Goal: Task Accomplishment & Management: Manage account settings

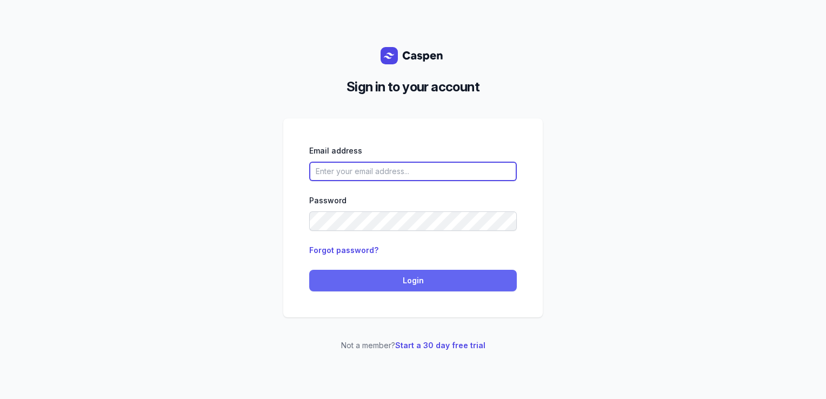
type input "[PERSON_NAME][EMAIL_ADDRESS][DOMAIN_NAME][PERSON_NAME]"
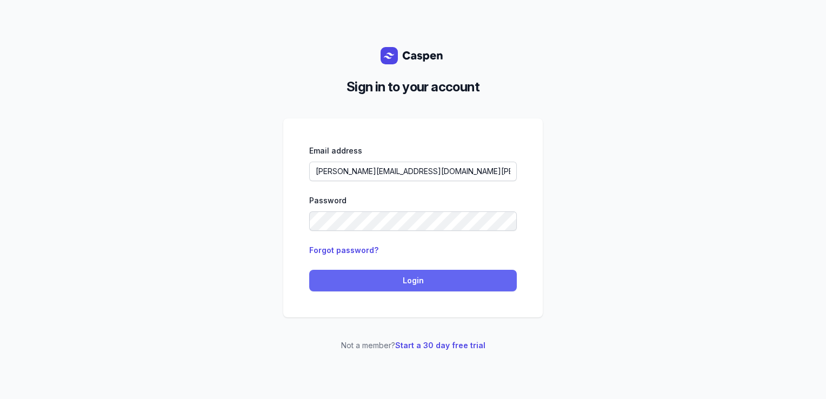
click at [372, 282] on span "Login" at bounding box center [413, 280] width 195 height 13
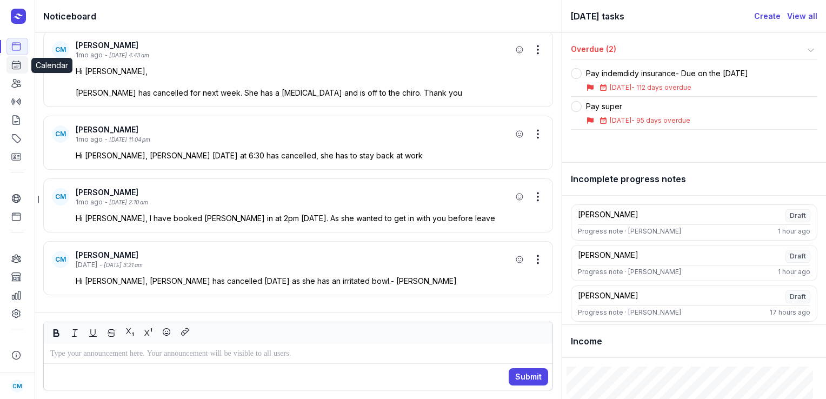
click at [15, 68] on icon at bounding box center [16, 64] width 11 height 11
select select "week"
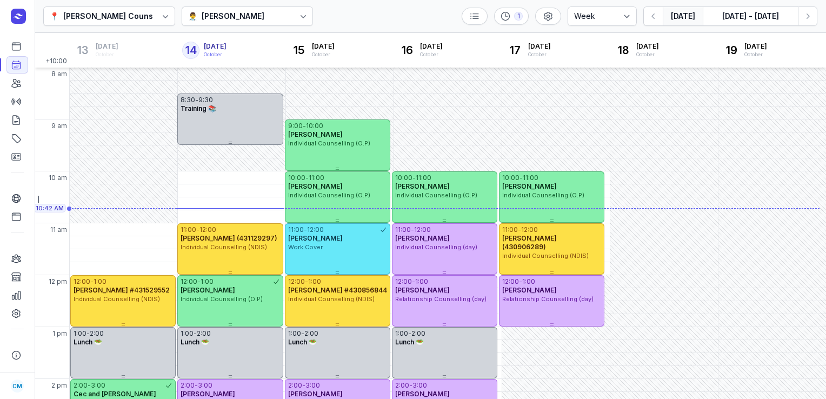
click at [199, 19] on div "👨‍⚕️ Courtney McAliece" at bounding box center [226, 16] width 76 height 13
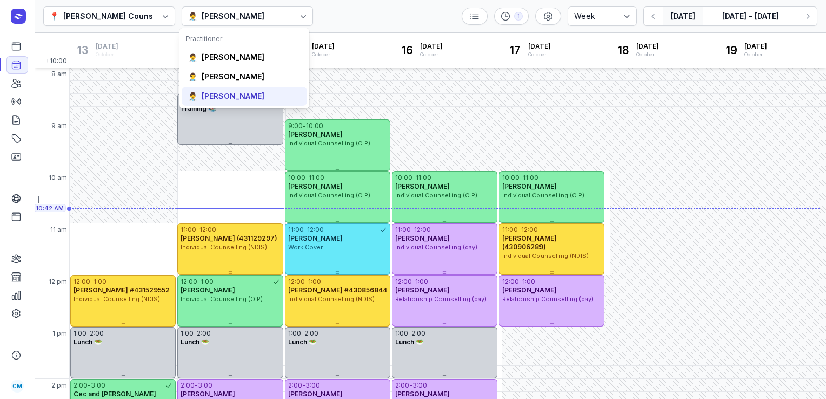
click at [213, 96] on div "Charlee Manaley" at bounding box center [233, 96] width 63 height 11
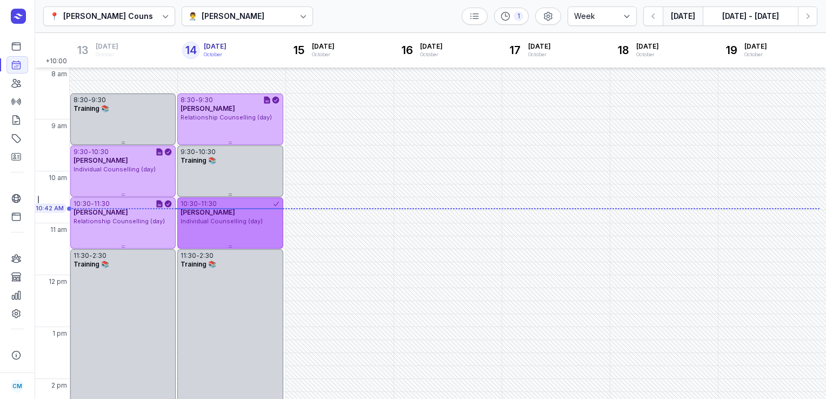
click at [220, 211] on span "Stacey McMaster" at bounding box center [207, 212] width 55 height 8
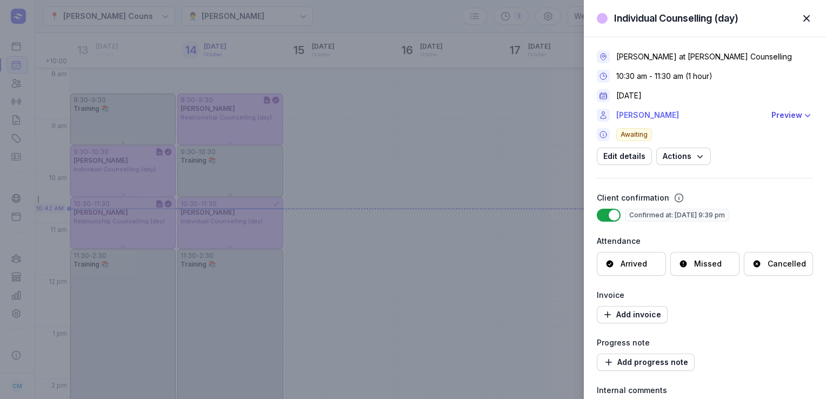
click at [651, 113] on link "Stacey McMaster" at bounding box center [690, 115] width 149 height 13
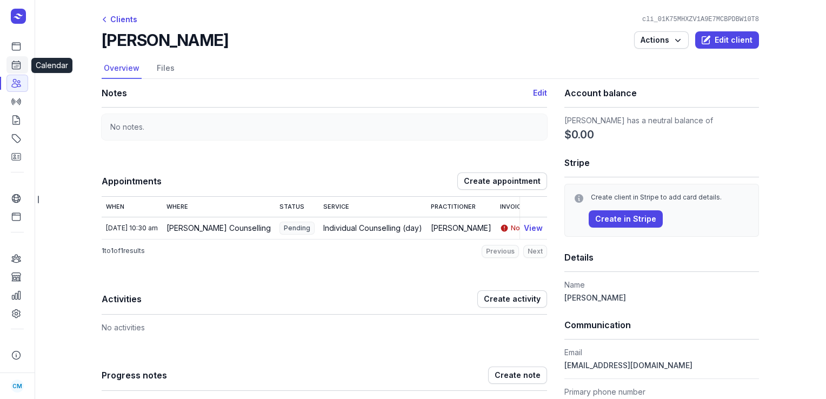
click at [13, 70] on icon at bounding box center [16, 64] width 11 height 11
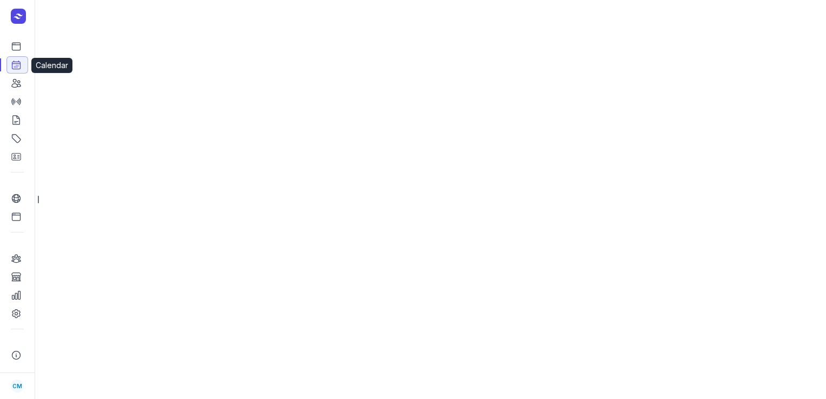
select select "week"
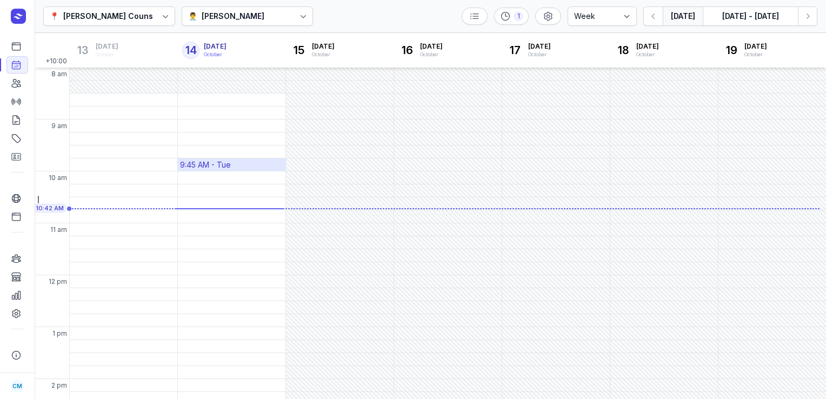
scroll to position [5, 0]
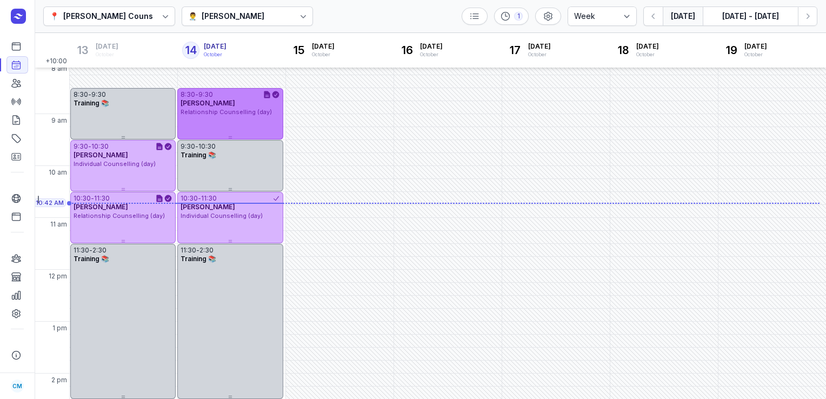
click at [218, 124] on div "8:30 - 9:30 Sarah Brew Relationship Counselling (day)" at bounding box center [229, 113] width 105 height 51
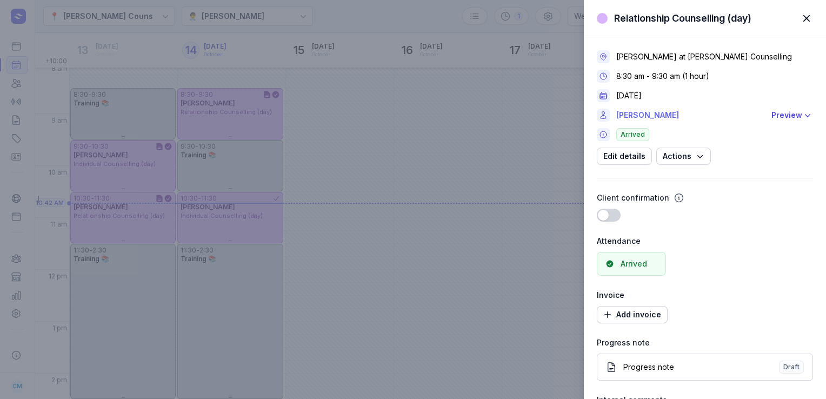
click at [639, 114] on link "Sarah Brew" at bounding box center [690, 115] width 149 height 13
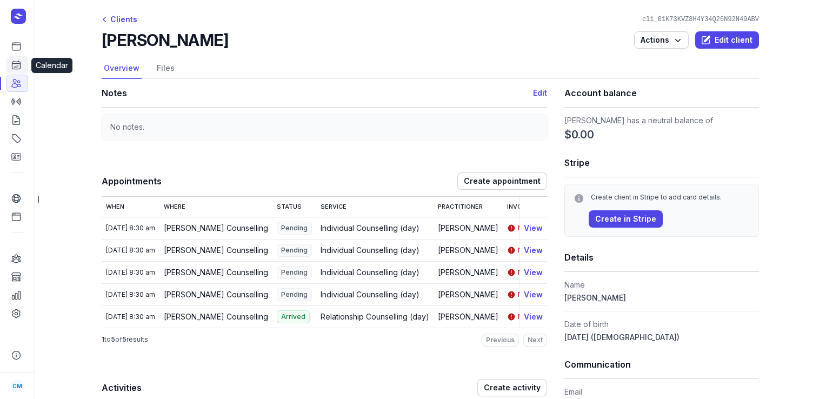
click at [17, 65] on icon at bounding box center [16, 64] width 11 height 11
select select "week"
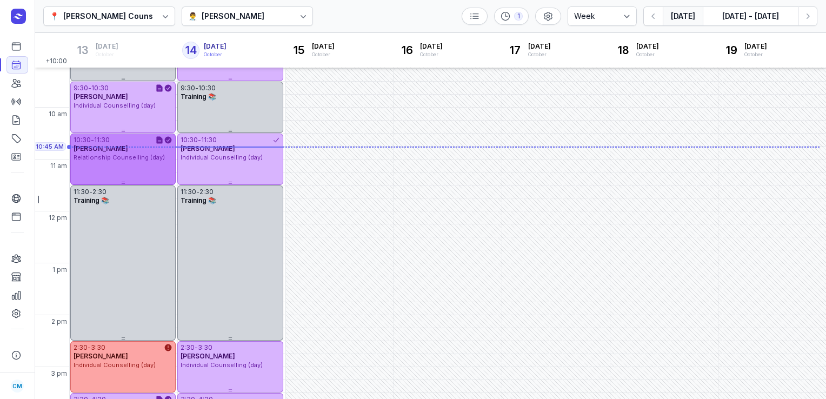
scroll to position [291, 0]
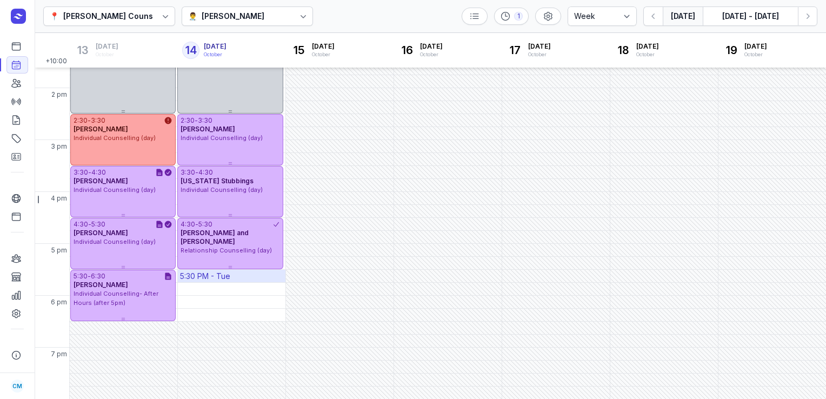
click at [202, 276] on div "5:30 PM - Tue" at bounding box center [205, 276] width 50 height 11
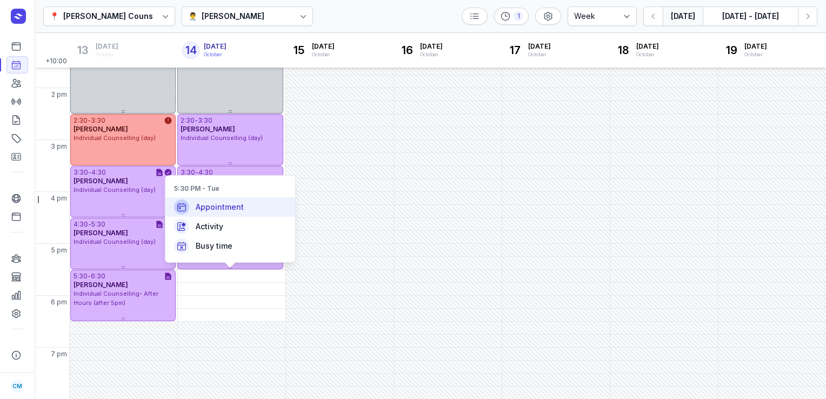
click at [236, 209] on span "Appointment" at bounding box center [220, 207] width 48 height 11
select select
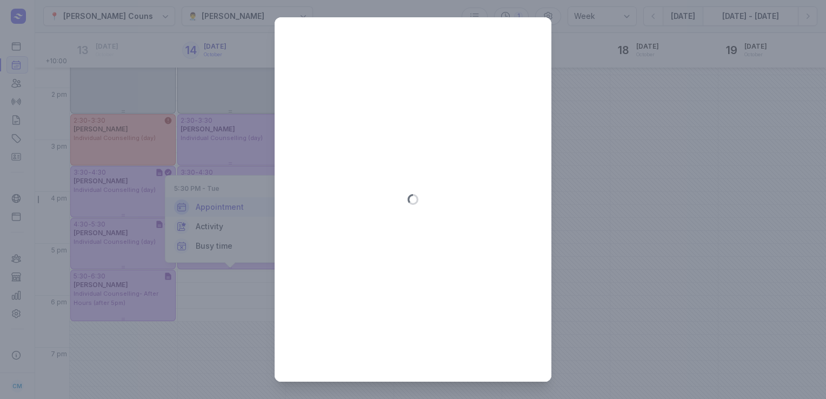
type input "2025-10-14"
select select "17:30"
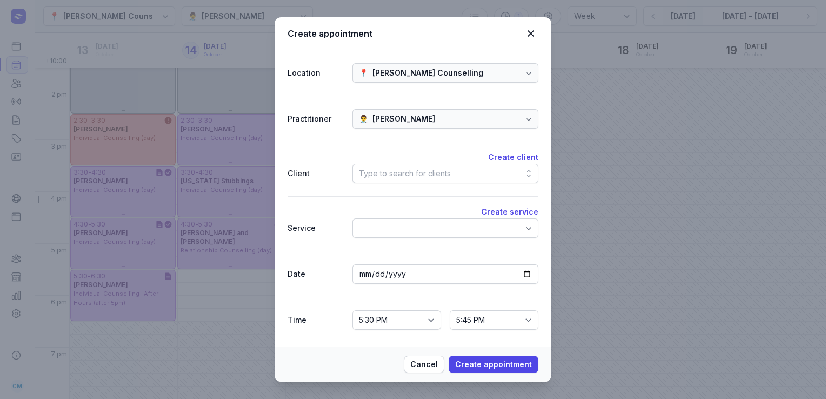
click at [416, 172] on div "Type to search for clients" at bounding box center [405, 173] width 92 height 13
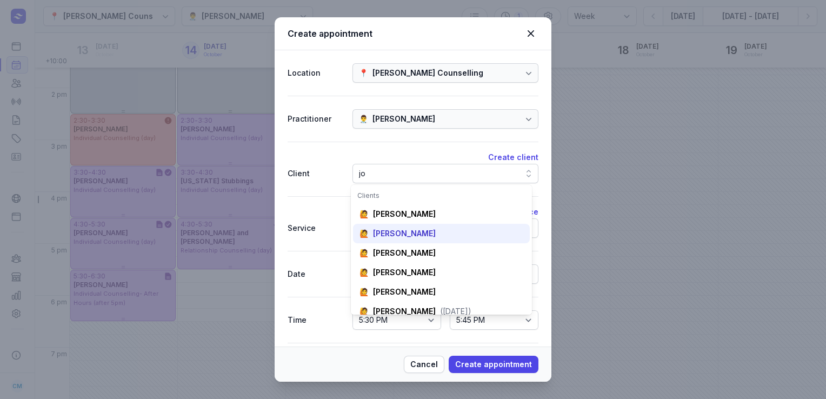
type input "jo"
click at [405, 228] on div "Joseph Savage" at bounding box center [404, 233] width 63 height 11
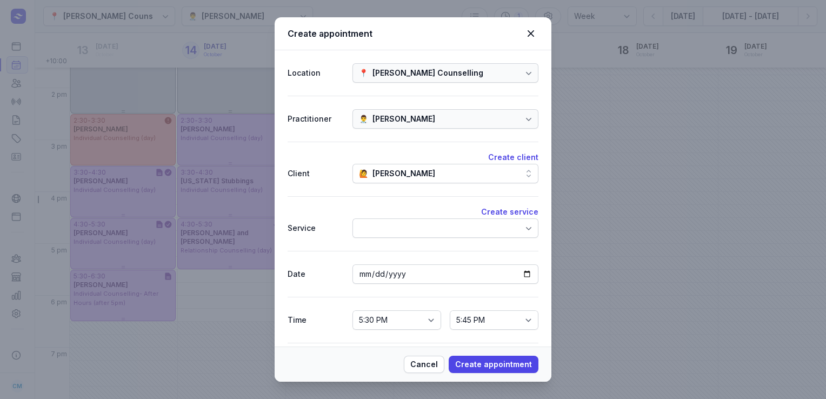
click at [405, 228] on div at bounding box center [445, 227] width 186 height 19
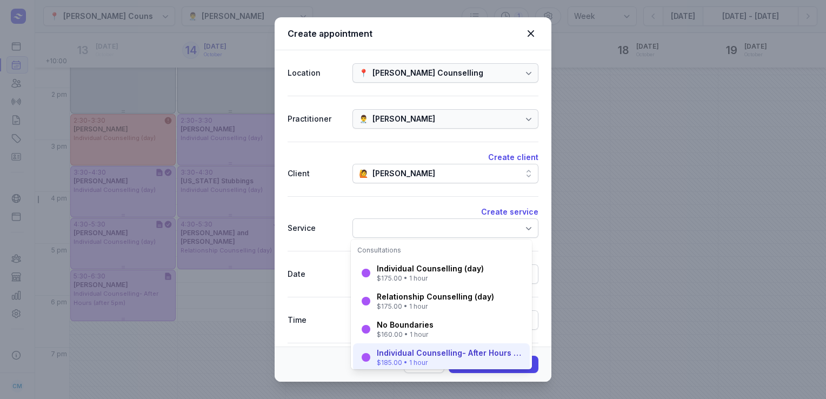
click at [402, 349] on div "Individual Counselling- After Hours (after 5pm)" at bounding box center [450, 352] width 146 height 11
select select "18:30"
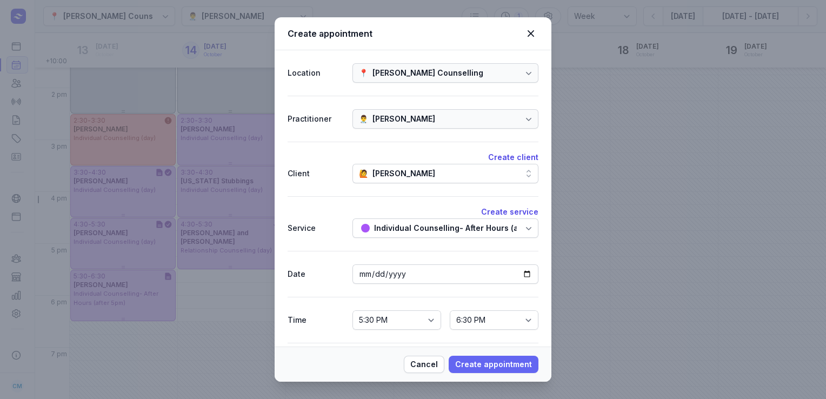
click at [470, 364] on span "Create appointment" at bounding box center [493, 364] width 77 height 13
select select
